Goal: Navigation & Orientation: Find specific page/section

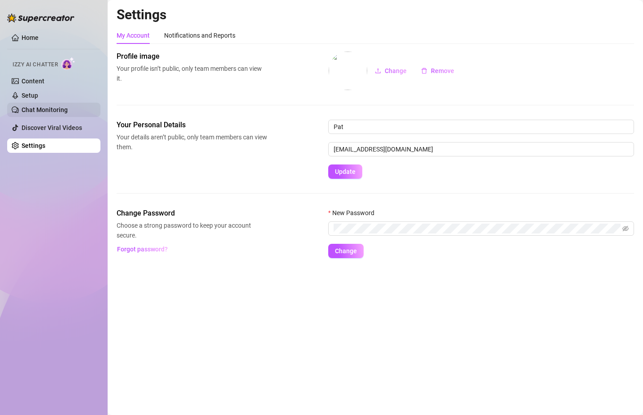
click at [50, 108] on link "Chat Monitoring" at bounding box center [45, 109] width 46 height 7
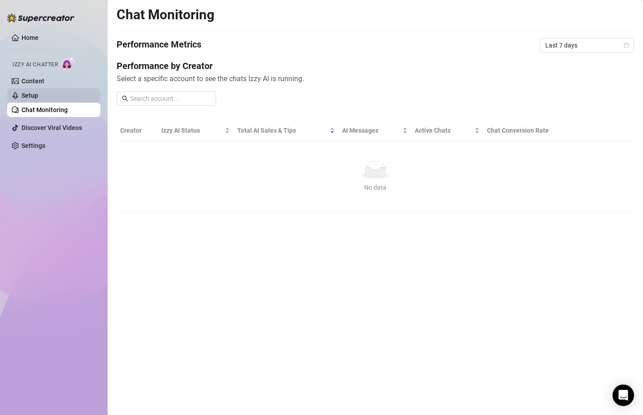
click at [38, 94] on link "Setup" at bounding box center [30, 95] width 17 height 7
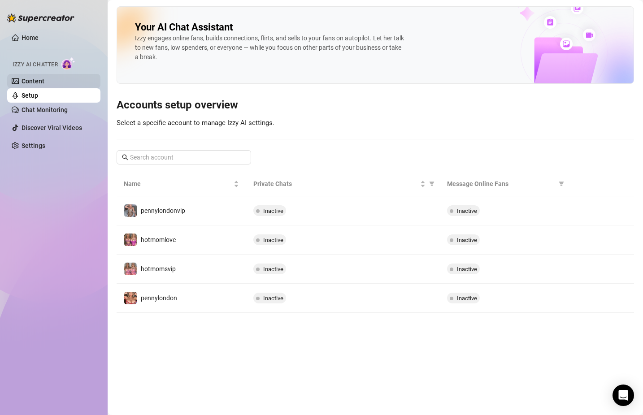
click at [44, 80] on link "Content" at bounding box center [33, 81] width 23 height 7
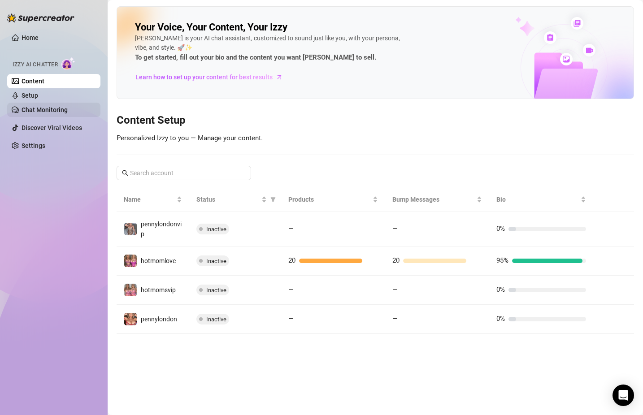
click at [56, 112] on link "Chat Monitoring" at bounding box center [45, 109] width 46 height 7
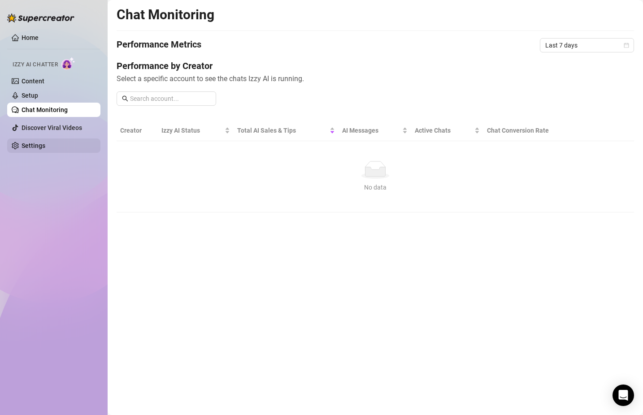
click at [45, 145] on link "Settings" at bounding box center [34, 145] width 24 height 7
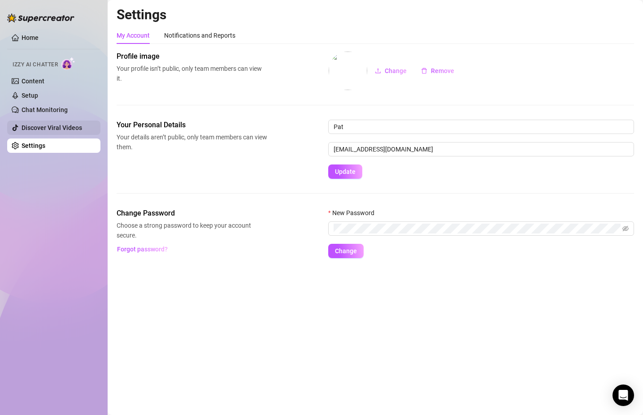
click at [65, 124] on link "Discover Viral Videos" at bounding box center [52, 127] width 60 height 7
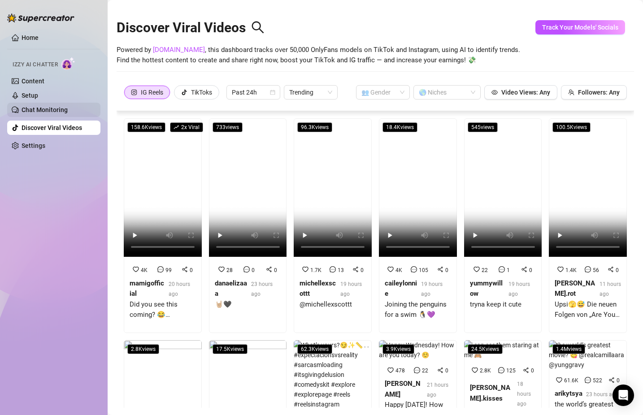
click at [62, 109] on link "Chat Monitoring" at bounding box center [45, 109] width 46 height 7
